Goal: Obtain resource: Obtain resource

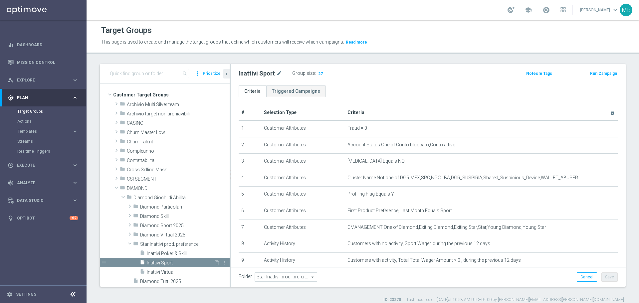
click at [176, 258] on div "insert_drive_file Inattivi Sport" at bounding box center [177, 262] width 74 height 9
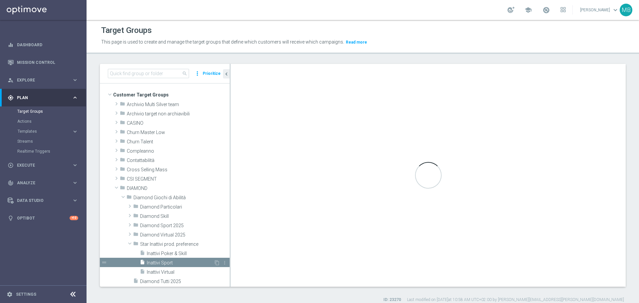
scroll to position [69, 0]
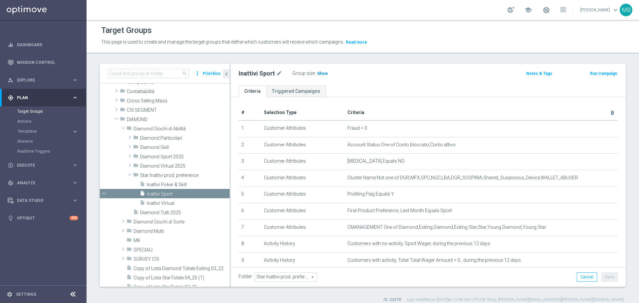
click at [318, 74] on span "Show" at bounding box center [322, 73] width 11 height 5
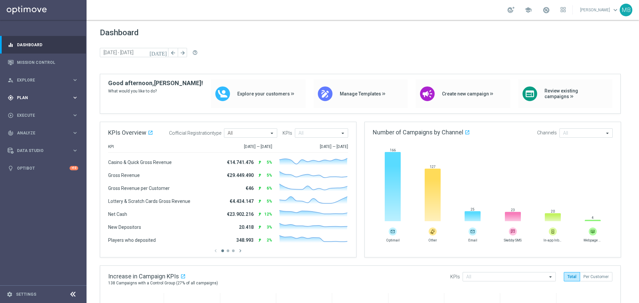
click at [35, 96] on span "Plan" at bounding box center [44, 98] width 55 height 4
click at [41, 132] on span "Templates" at bounding box center [42, 132] width 48 height 4
click at [41, 143] on link "Optimail" at bounding box center [45, 141] width 49 height 5
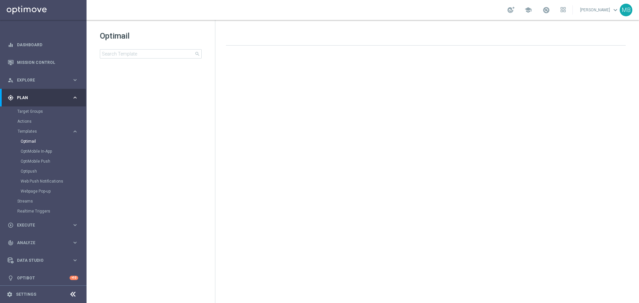
click at [173, 95] on tree-viewport at bounding box center [156, 187] width 115 height 230
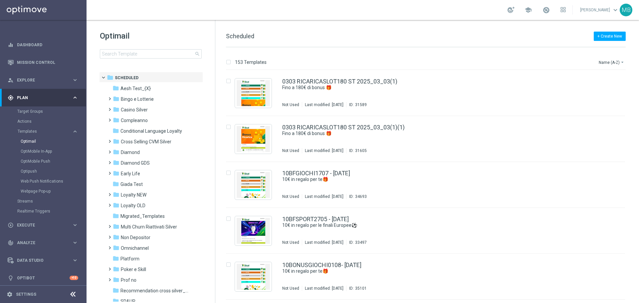
click at [39, 114] on div "Target Groups" at bounding box center [51, 112] width 69 height 10
click at [38, 111] on link "Target Groups" at bounding box center [43, 111] width 52 height 5
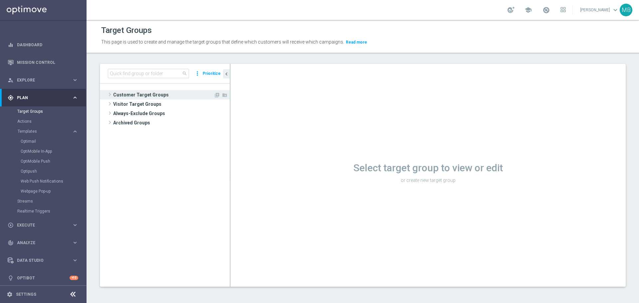
click at [125, 97] on span "Customer Target Groups" at bounding box center [163, 94] width 101 height 9
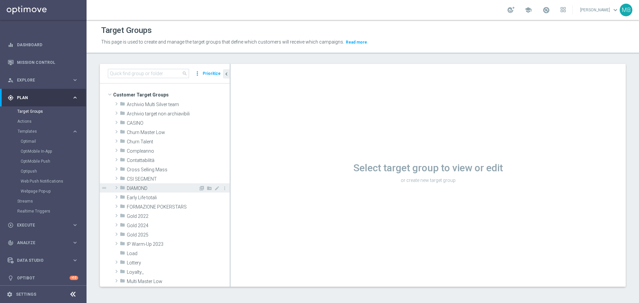
click at [118, 189] on span at bounding box center [116, 188] width 7 height 8
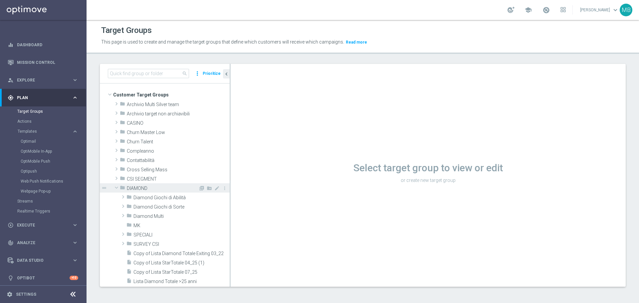
click at [174, 196] on span "Diamond Giochi di Abilità" at bounding box center [182, 198] width 96 height 6
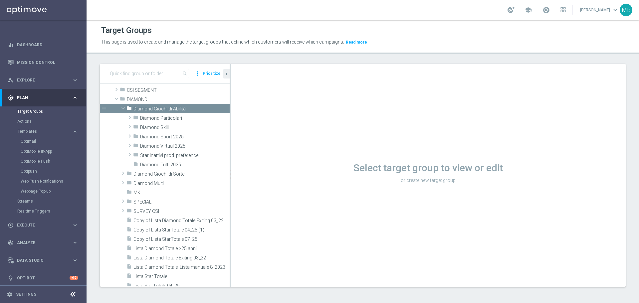
scroll to position [114, 0]
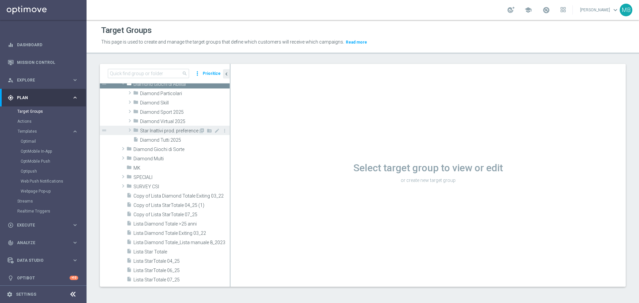
click at [180, 134] on span "Star Inattivi prod. preference" at bounding box center [169, 131] width 58 height 6
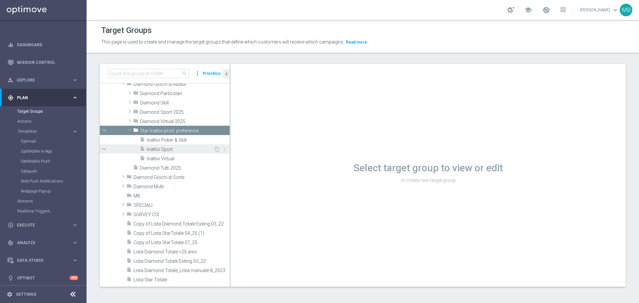
click at [165, 148] on span "Inattivi Sport" at bounding box center [180, 150] width 67 height 6
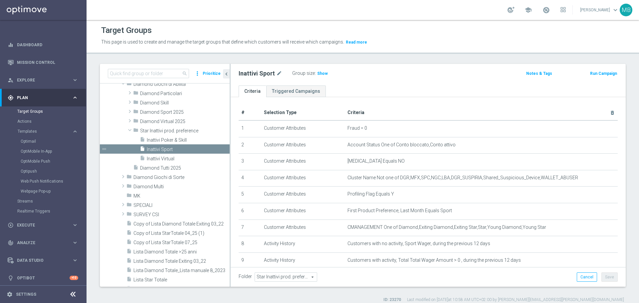
click at [318, 62] on div "Target Groups This page is used to create and manage the target groups that def…" at bounding box center [363, 161] width 553 height 283
click at [318, 65] on div "Inattivi Sport mode_edit Group size : Show Notes & Tags Run Campaign" at bounding box center [428, 75] width 395 height 22
click at [321, 74] on span "Show" at bounding box center [322, 73] width 11 height 5
click at [318, 72] on span "16" at bounding box center [321, 74] width 6 height 6
click at [193, 139] on span "Inattivi Poker & Skill" at bounding box center [180, 141] width 67 height 6
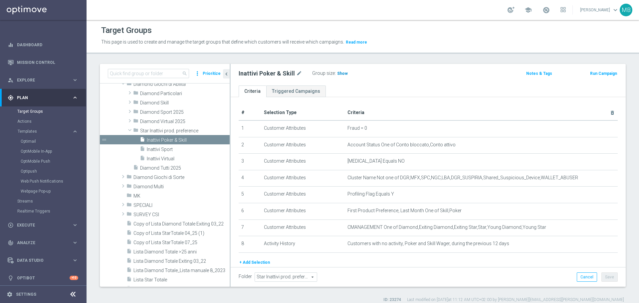
click at [339, 74] on span "Show" at bounding box center [342, 73] width 11 height 5
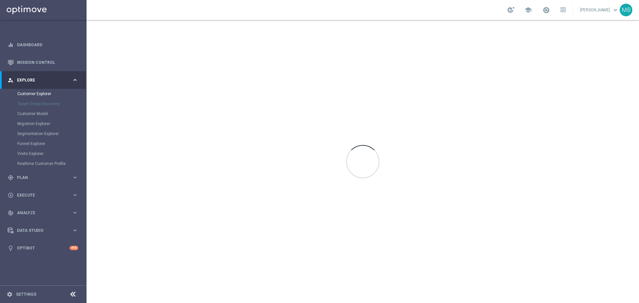
drag, startPoint x: 0, startPoint y: 0, endPoint x: 317, endPoint y: 72, distance: 325.1
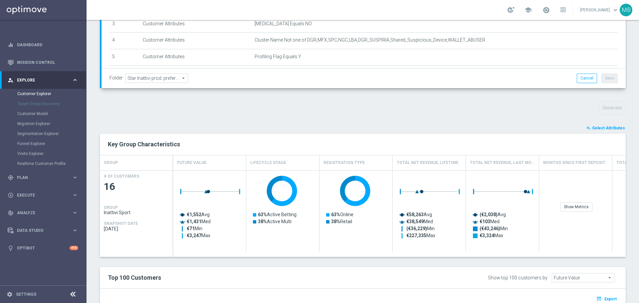
scroll to position [205, 0]
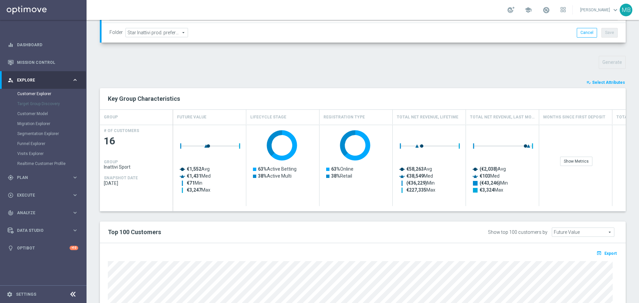
click at [598, 80] on button "playlist_add_check Select Attributes" at bounding box center [606, 82] width 40 height 7
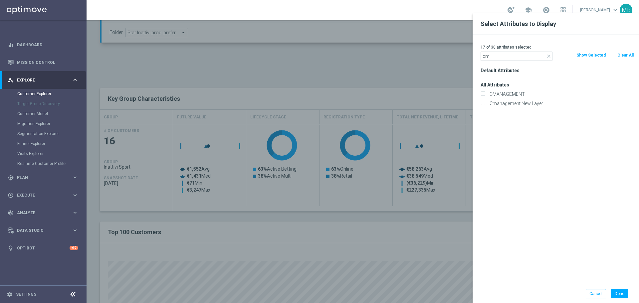
type input "cm"
click at [517, 90] on div "CMANAGEMENT" at bounding box center [557, 94] width 163 height 9
click at [517, 91] on div "CMANAGEMENT" at bounding box center [557, 94] width 163 height 9
click at [487, 92] on label "CMANAGEMENT" at bounding box center [560, 94] width 147 height 6
click at [484, 93] on input "CMANAGEMENT" at bounding box center [483, 95] width 4 height 4
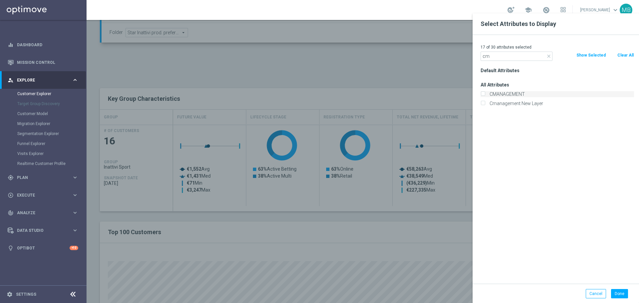
checkbox input "true"
click at [498, 59] on input "cm" at bounding box center [517, 56] width 72 height 9
type input "c"
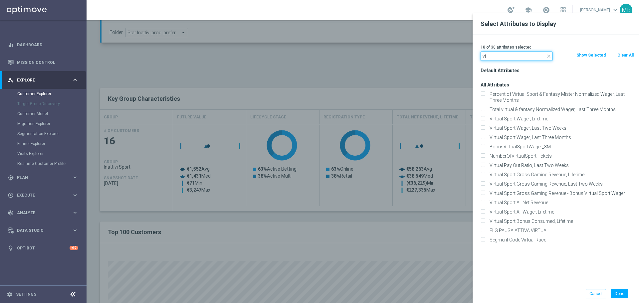
type input "v"
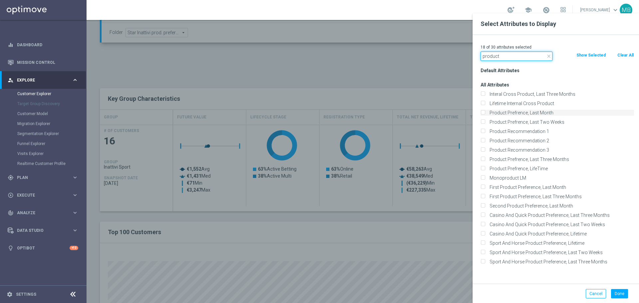
type input "product"
click at [481, 113] on input "Product Prefrence, Last Month" at bounding box center [483, 114] width 4 height 4
checkbox input "true"
click at [484, 187] on input "First Product Preference, Last Month" at bounding box center [483, 188] width 4 height 4
checkbox input "true"
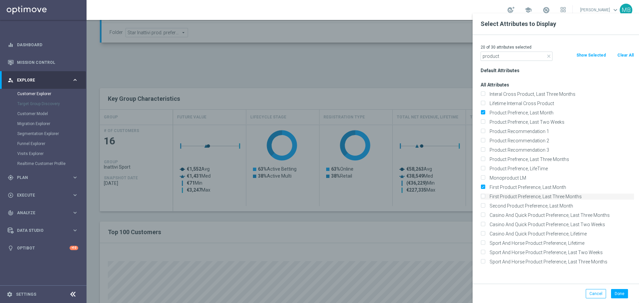
click at [481, 196] on input "First Product Preference, Last Three Months" at bounding box center [483, 197] width 4 height 4
checkbox input "true"
click at [624, 296] on button "Done" at bounding box center [619, 293] width 17 height 9
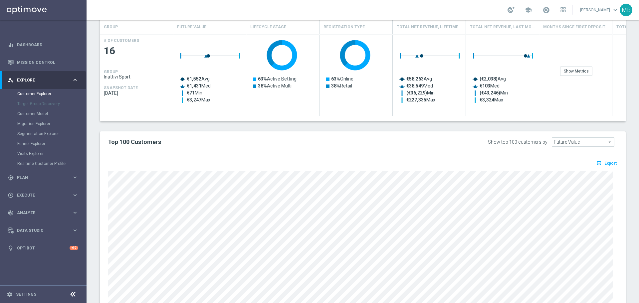
scroll to position [324, 0]
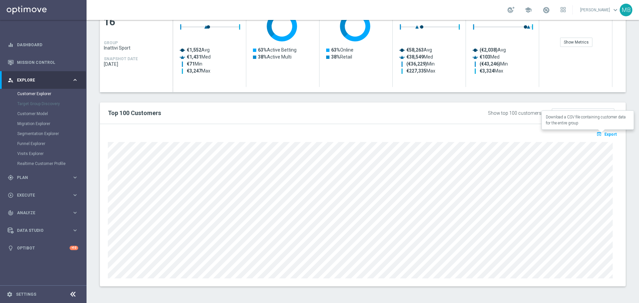
click at [604, 138] on button "open_in_browser Export" at bounding box center [607, 134] width 22 height 9
